Goal: Information Seeking & Learning: Find specific fact

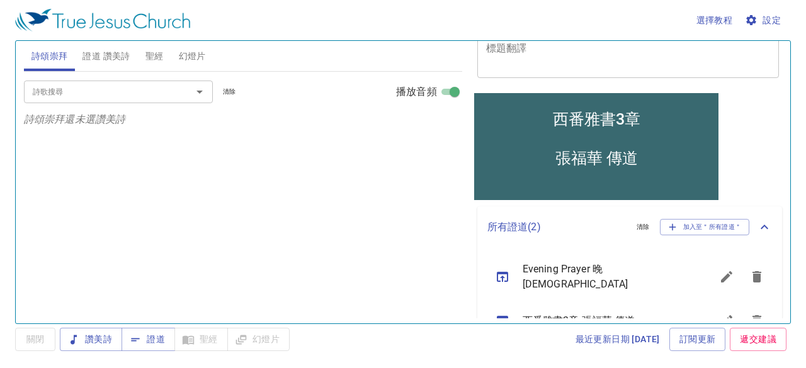
scroll to position [147, 0]
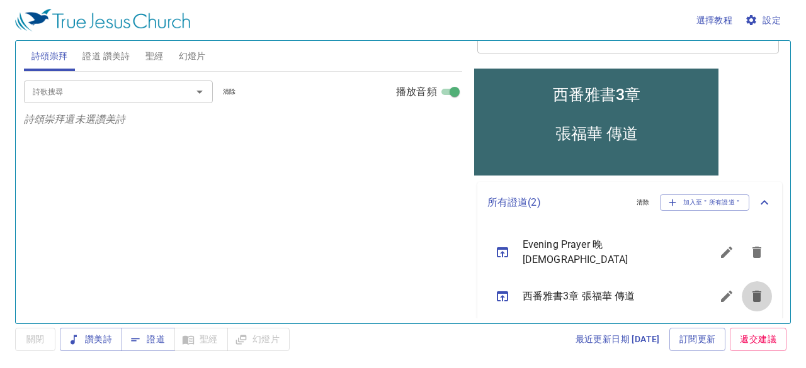
click at [752, 291] on icon "sermon lineup list" at bounding box center [756, 296] width 9 height 11
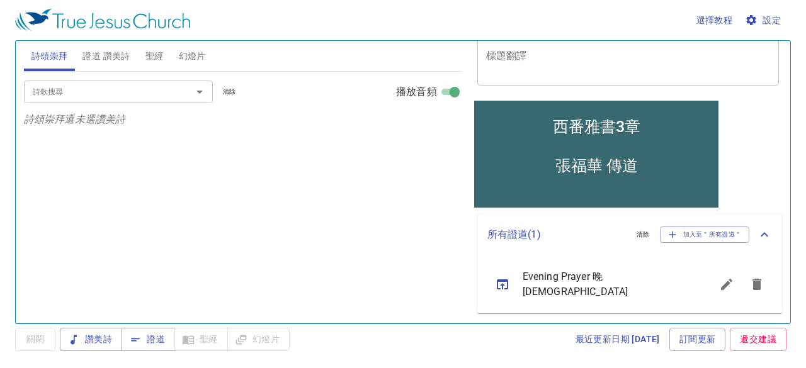
scroll to position [107, 0]
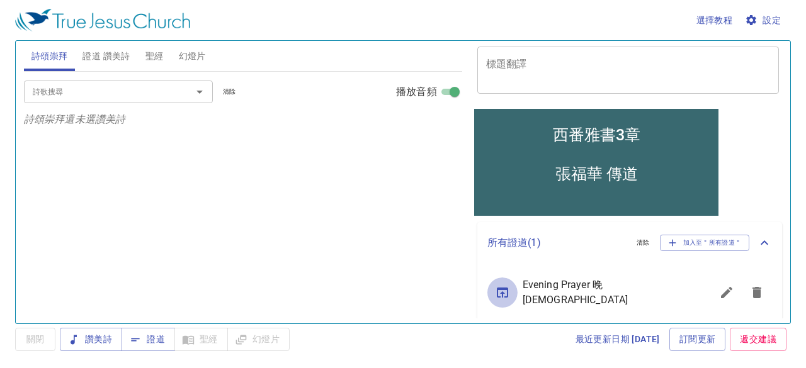
click at [501, 288] on icon "sermon lineup list" at bounding box center [502, 292] width 15 height 15
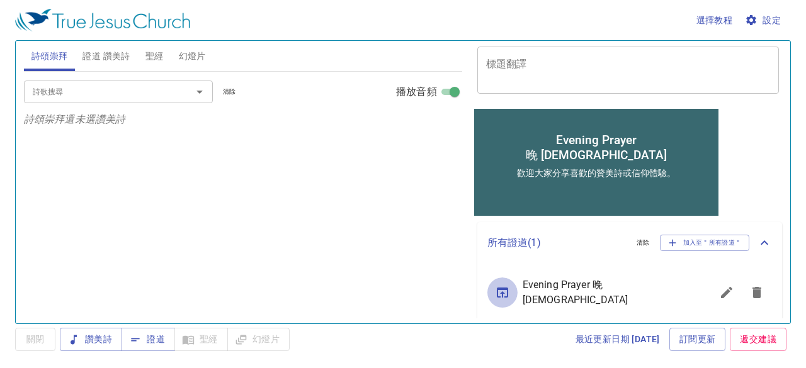
scroll to position [94, 0]
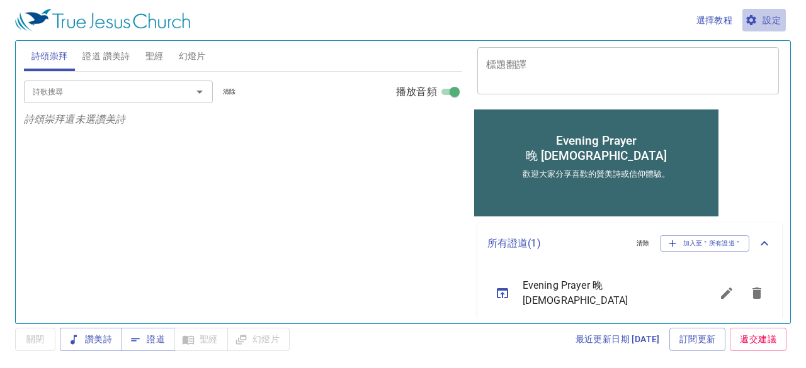
click at [763, 20] on span "設定" at bounding box center [763, 21] width 33 height 16
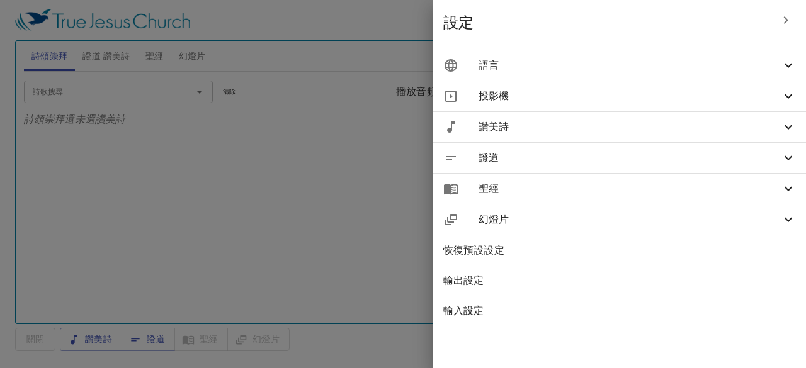
click at [529, 158] on span "證道" at bounding box center [629, 157] width 302 height 15
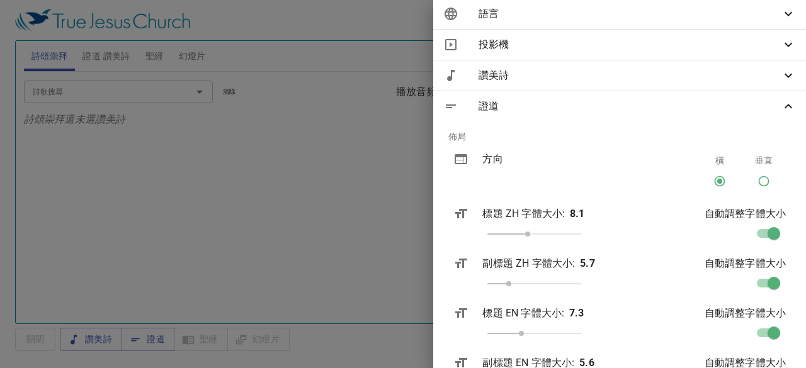
scroll to position [189, 0]
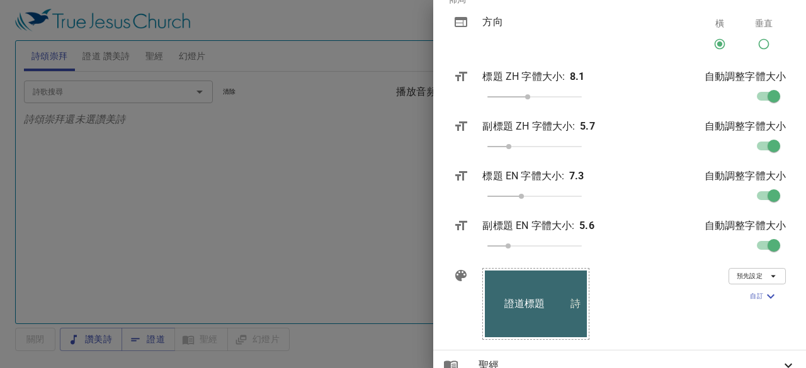
click at [767, 278] on icon "button" at bounding box center [772, 276] width 11 height 11
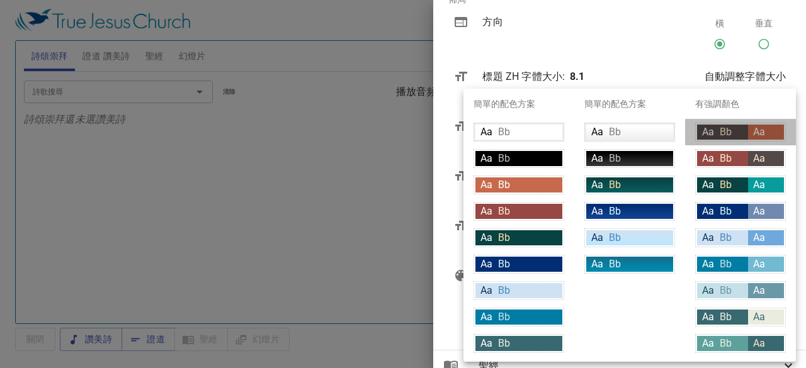
click at [771, 133] on div "Aa" at bounding box center [766, 132] width 36 height 15
type input "#534948"
type input "#fce5cd"
type input "#c7694c"
type input "#ffffff"
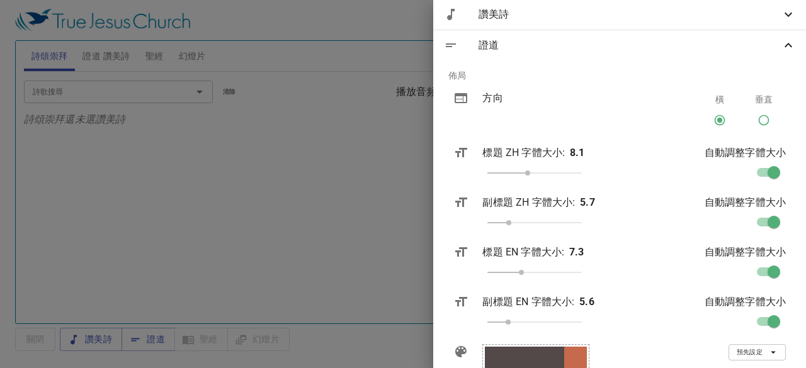
scroll to position [0, 0]
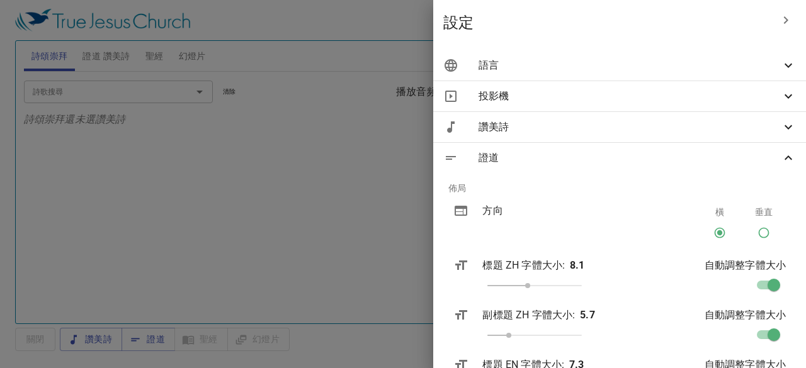
click at [342, 138] on div at bounding box center [403, 184] width 806 height 368
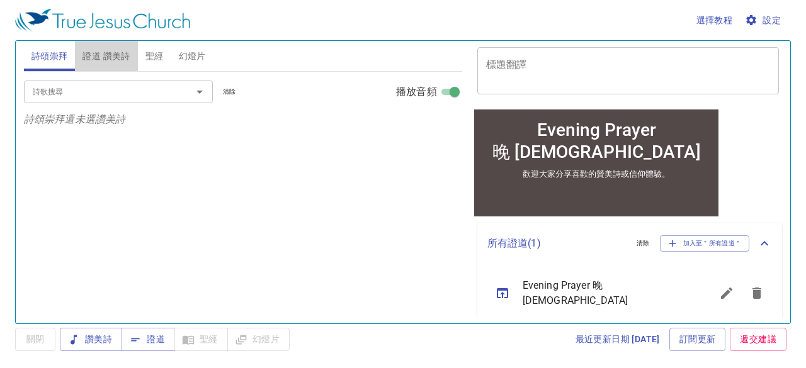
click at [109, 50] on span "證道 讚美詩" at bounding box center [105, 56] width 47 height 16
click at [145, 337] on span "證道" at bounding box center [148, 340] width 33 height 16
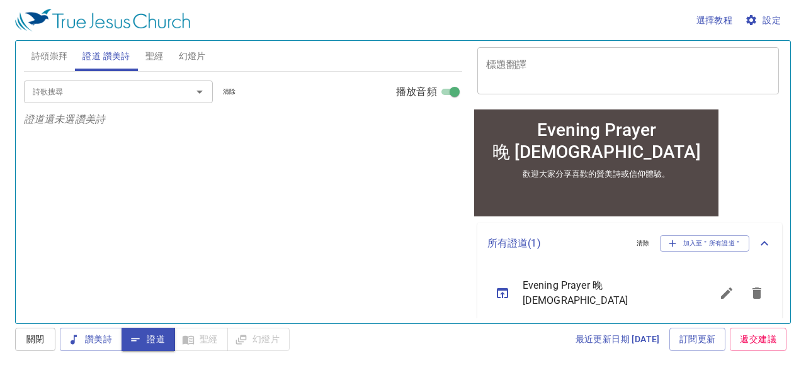
click at [123, 94] on input "詩歌搜尋" at bounding box center [100, 91] width 144 height 14
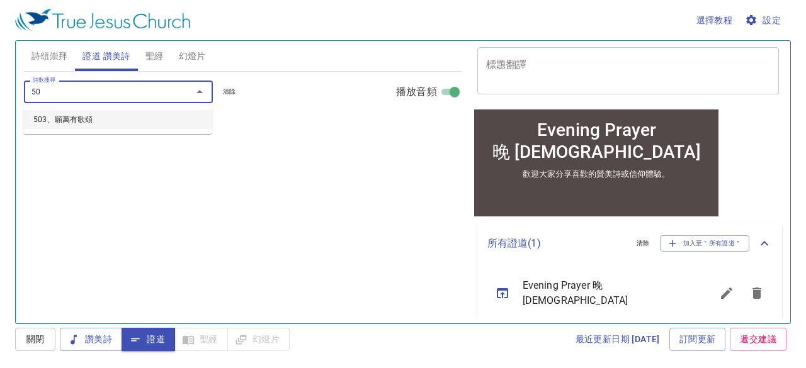
type input "503"
click at [74, 119] on li "503、願萬有歌頌" at bounding box center [117, 119] width 189 height 19
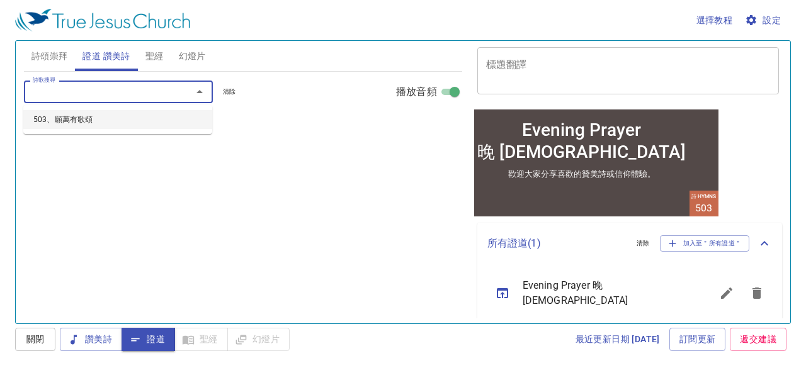
select select "1"
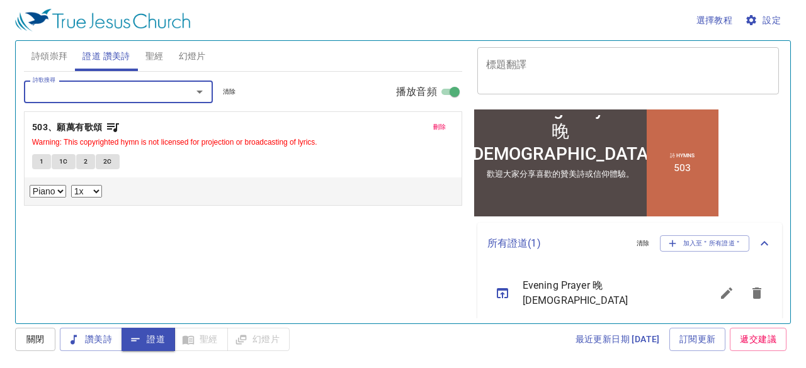
click at [40, 162] on span "1" at bounding box center [42, 161] width 4 height 11
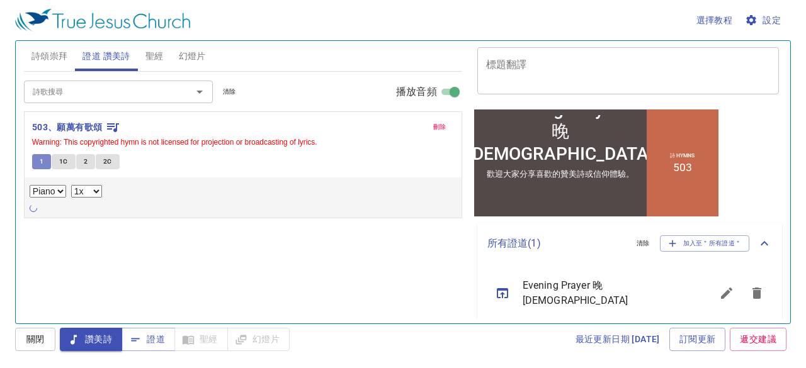
click at [47, 161] on button "1" at bounding box center [41, 161] width 19 height 15
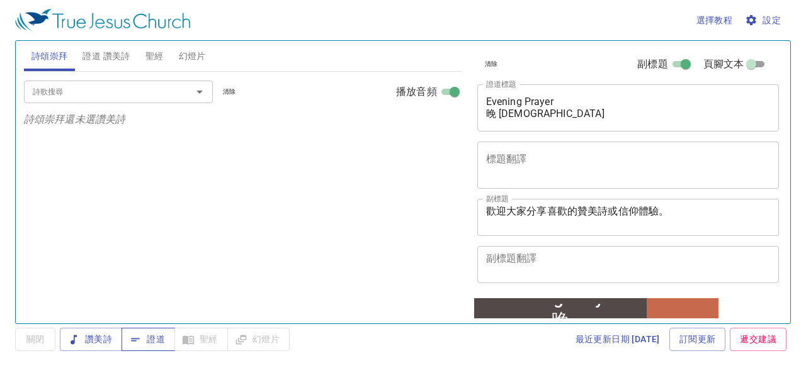
click at [147, 339] on span "證道" at bounding box center [148, 340] width 33 height 16
click at [101, 50] on span "證道 讚美詩" at bounding box center [105, 56] width 47 height 16
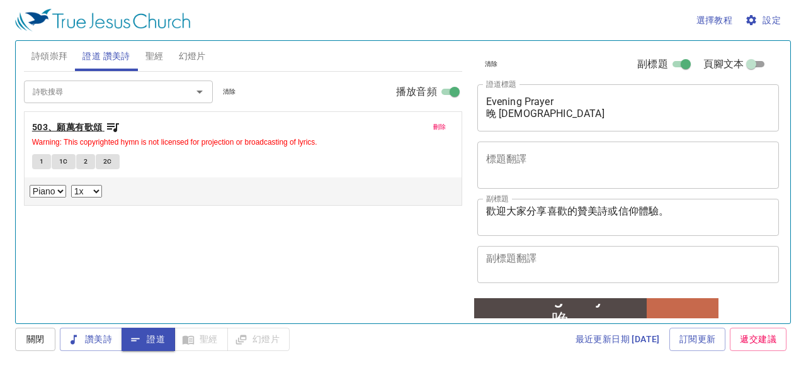
click at [87, 124] on b "503、願萬有歌頌" at bounding box center [67, 128] width 71 height 16
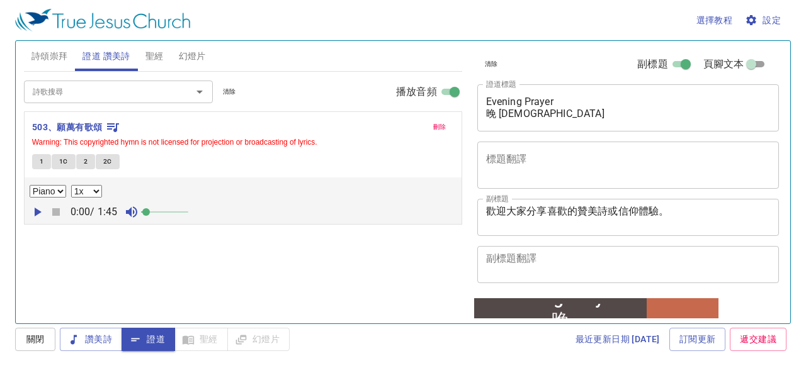
drag, startPoint x: 155, startPoint y: 210, endPoint x: 147, endPoint y: 210, distance: 7.6
click at [147, 210] on span at bounding box center [146, 212] width 8 height 8
click at [43, 161] on button "1" at bounding box center [41, 161] width 19 height 15
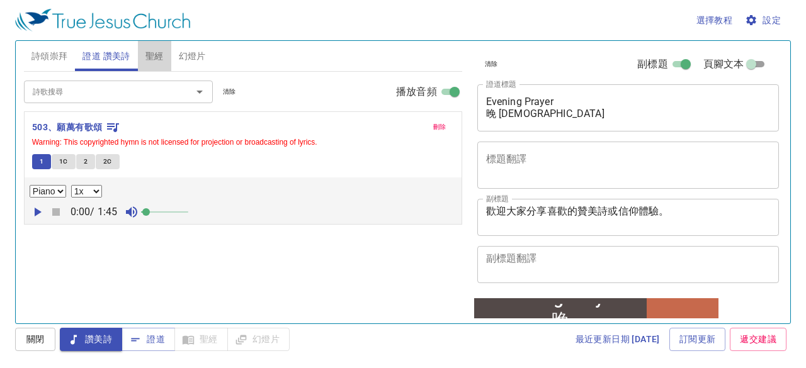
click at [152, 57] on span "聖經" at bounding box center [154, 56] width 18 height 16
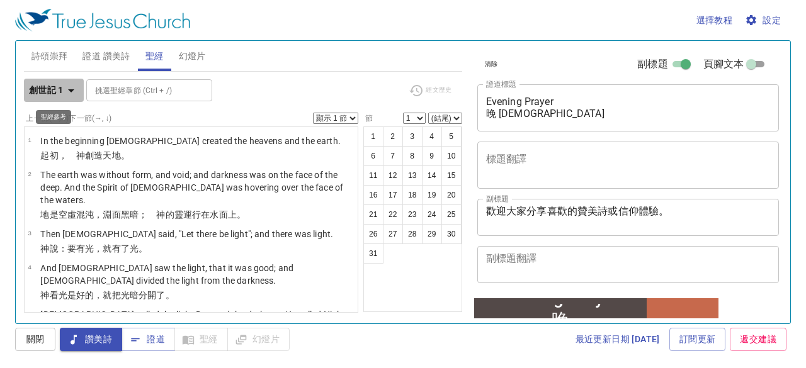
click at [72, 91] on icon "button" at bounding box center [71, 90] width 15 height 15
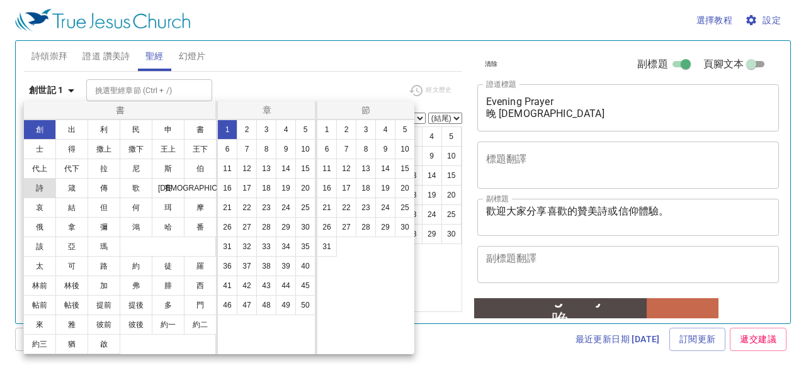
click at [43, 187] on button "詩" at bounding box center [39, 188] width 33 height 20
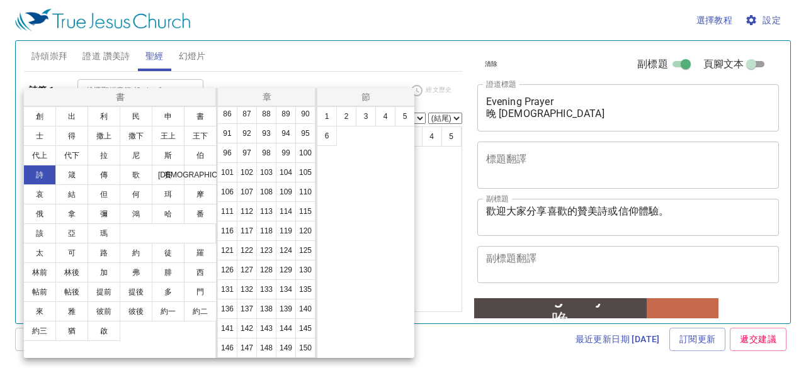
scroll to position [490, 0]
click at [295, 348] on button "150" at bounding box center [305, 348] width 20 height 20
click at [327, 139] on button "6" at bounding box center [327, 136] width 20 height 20
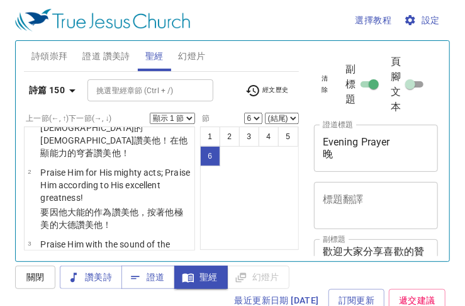
scroll to position [103, 0]
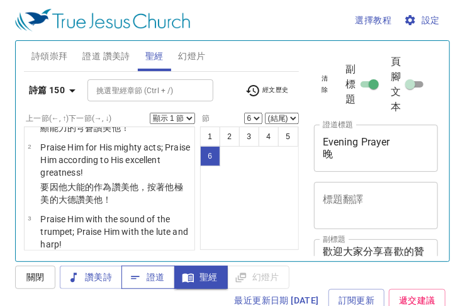
click at [137, 278] on icon "button" at bounding box center [135, 277] width 13 height 13
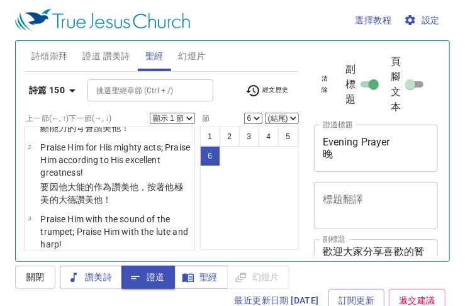
click at [110, 54] on span "證道 讚美詩" at bounding box center [105, 56] width 47 height 16
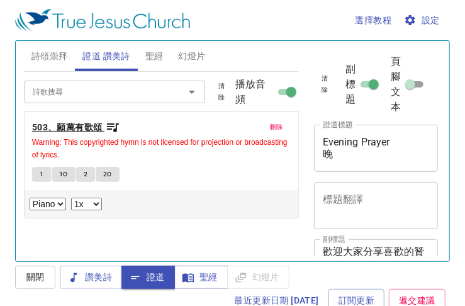
click at [87, 129] on b "503、願萬有歌頌" at bounding box center [67, 128] width 71 height 16
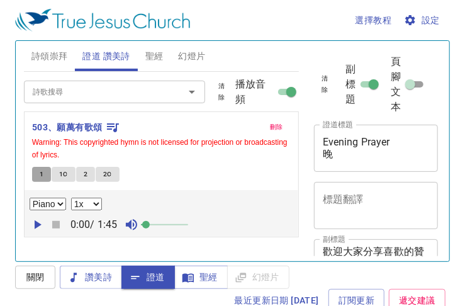
click at [43, 173] on button "1" at bounding box center [41, 174] width 19 height 15
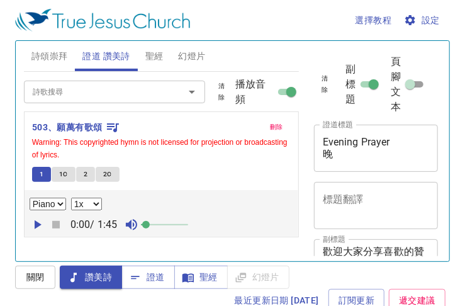
click at [41, 222] on icon "button" at bounding box center [37, 224] width 15 height 15
click at [62, 172] on span "1C" at bounding box center [63, 174] width 9 height 11
click at [47, 173] on button "1" at bounding box center [41, 174] width 19 height 15
click at [60, 172] on span "1C" at bounding box center [63, 174] width 9 height 11
click at [30, 222] on icon "button" at bounding box center [37, 224] width 15 height 15
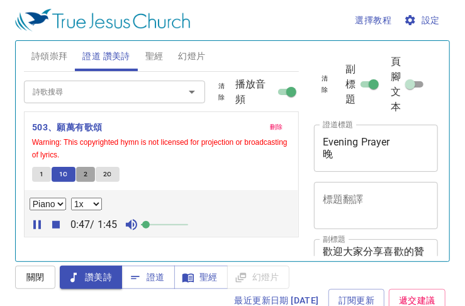
click at [84, 175] on span "2" at bounding box center [86, 174] width 4 height 11
click at [103, 177] on span "2C" at bounding box center [107, 174] width 9 height 11
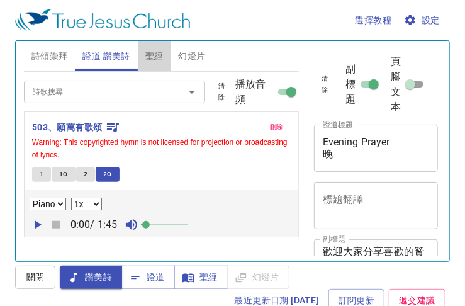
click at [152, 54] on span "聖經" at bounding box center [154, 56] width 18 height 16
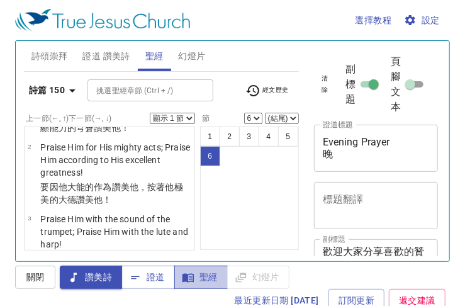
click at [200, 278] on span "聖經" at bounding box center [200, 277] width 33 height 16
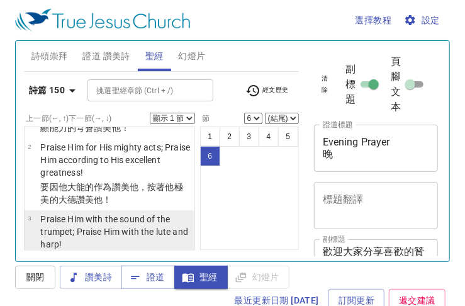
scroll to position [291, 0]
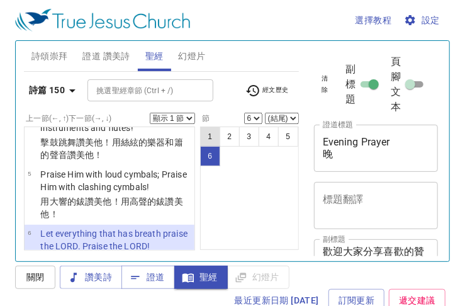
click at [213, 133] on button "1" at bounding box center [210, 137] width 20 height 20
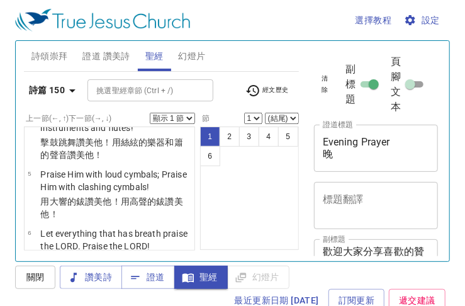
scroll to position [0, 0]
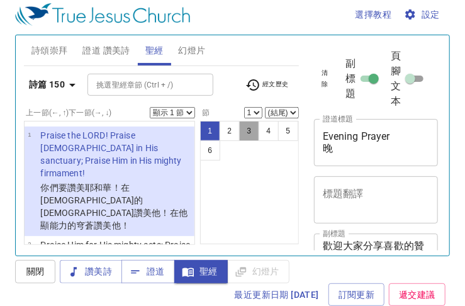
click at [247, 130] on button "3" at bounding box center [249, 131] width 20 height 20
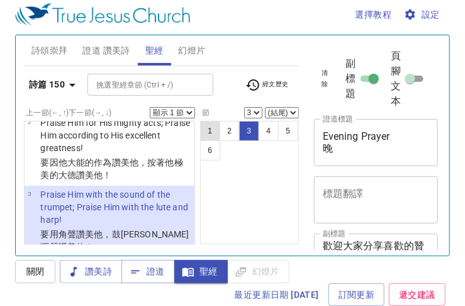
click at [203, 128] on button "1" at bounding box center [210, 131] width 20 height 20
select select "1"
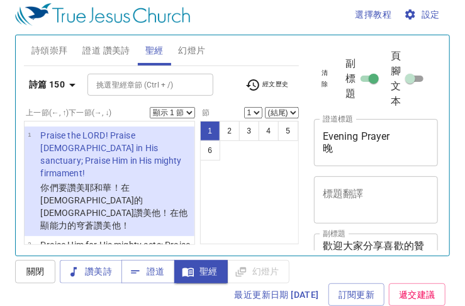
click at [186, 110] on select "顯示 1 節 顯示 2 節 顯示 3 節 顯示 4 節 顯示 5 節" at bounding box center [172, 112] width 45 height 11
select select "5"
click at [150, 107] on select "顯示 1 節 顯示 2 節 顯示 3 節 顯示 4 節 顯示 5 節" at bounding box center [172, 112] width 45 height 11
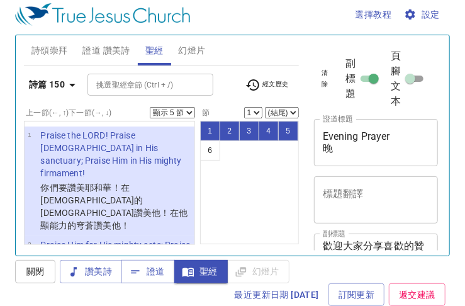
click at [247, 132] on button "3" at bounding box center [249, 131] width 20 height 20
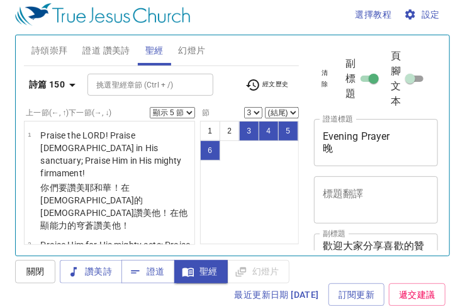
scroll to position [122, 0]
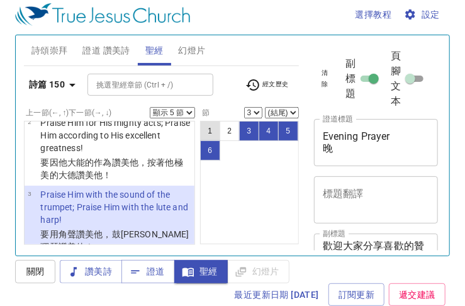
click at [208, 132] on button "1" at bounding box center [210, 131] width 20 height 20
select select "1"
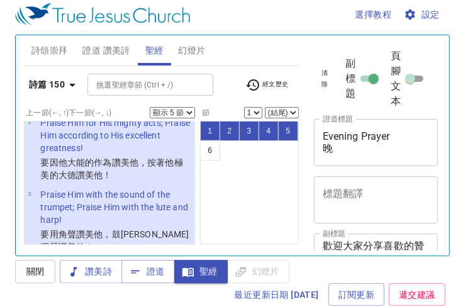
scroll to position [0, 0]
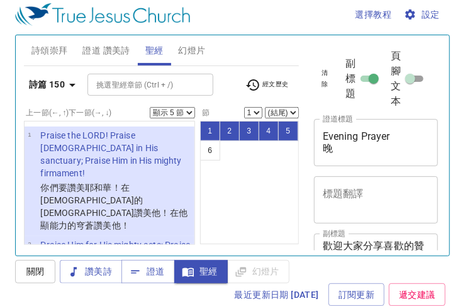
click at [187, 112] on select "顯示 1 節 顯示 2 節 顯示 3 節 顯示 4 節 顯示 5 節" at bounding box center [172, 112] width 45 height 11
select select "3"
click at [150, 107] on select "顯示 1 節 顯示 2 節 顯示 3 節 顯示 4 節 顯示 5 節" at bounding box center [172, 112] width 45 height 11
click at [266, 132] on button "4" at bounding box center [269, 131] width 20 height 20
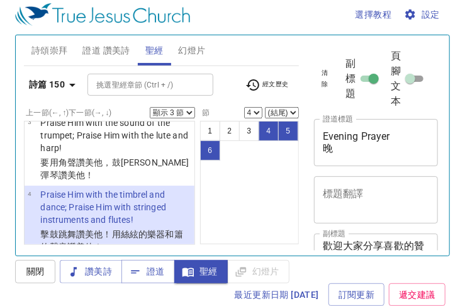
click at [213, 149] on button "6" at bounding box center [210, 150] width 20 height 20
select select "6"
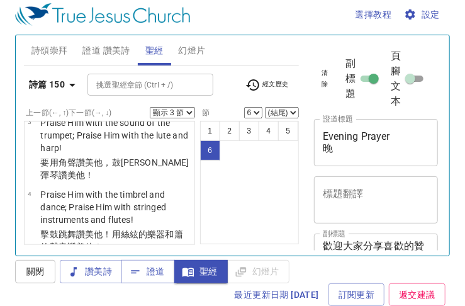
scroll to position [291, 0]
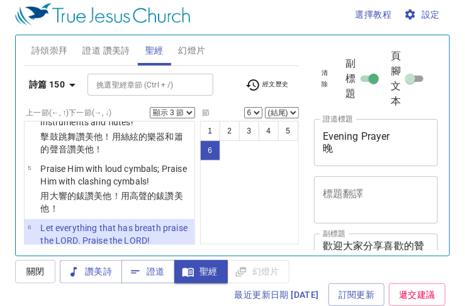
click at [188, 111] on select "顯示 1 節 顯示 2 節 顯示 3 節 顯示 4 節 顯示 5 節" at bounding box center [172, 112] width 45 height 11
click at [86, 43] on span "證道 讚美詩" at bounding box center [105, 51] width 47 height 16
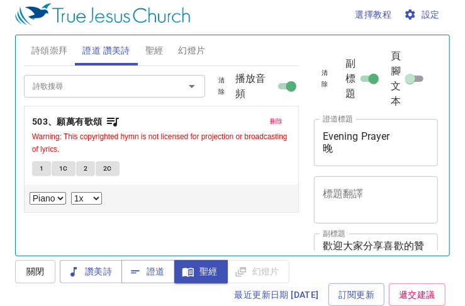
drag, startPoint x: 82, startPoint y: 120, endPoint x: 52, endPoint y: 137, distance: 34.4
click at [82, 120] on b "503、願萬有歌頌" at bounding box center [67, 122] width 71 height 16
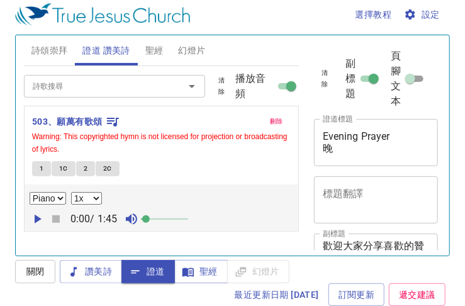
click at [42, 169] on span "1" at bounding box center [42, 168] width 4 height 11
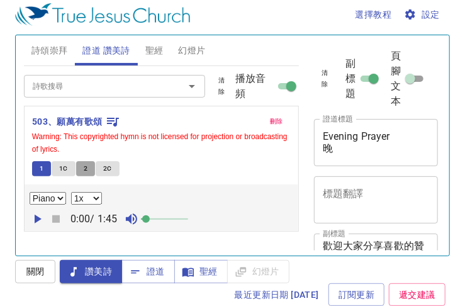
click at [84, 167] on span "2" at bounding box center [86, 168] width 4 height 11
click at [67, 167] on span "1C" at bounding box center [63, 168] width 9 height 11
click at [107, 168] on span "2C" at bounding box center [107, 168] width 9 height 11
click at [88, 167] on button "2" at bounding box center [85, 168] width 19 height 15
click at [110, 164] on span "2C" at bounding box center [107, 168] width 9 height 11
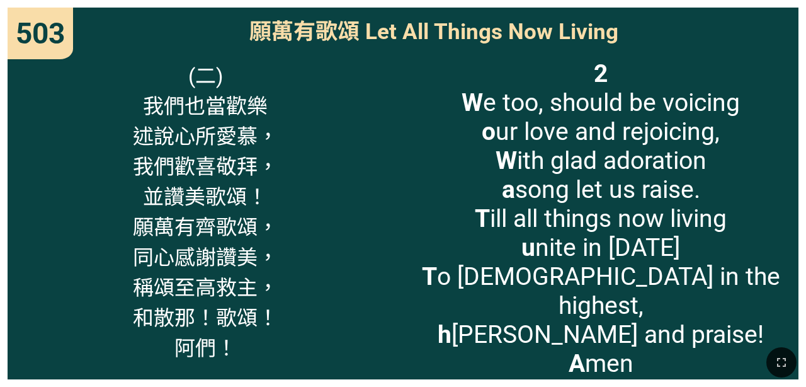
click at [136, 342] on div at bounding box center [403, 362] width 806 height 50
click at [508, 354] on button "button" at bounding box center [781, 362] width 30 height 30
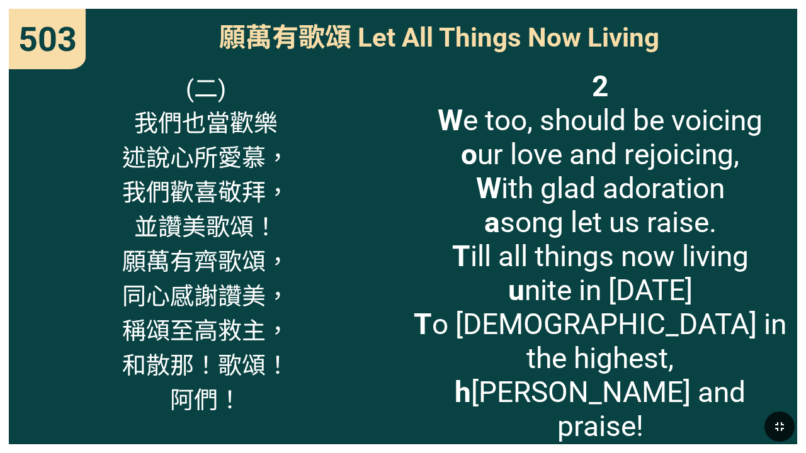
click at [508, 377] on icon "button" at bounding box center [779, 426] width 15 height 15
